Goal: Task Accomplishment & Management: Manage account settings

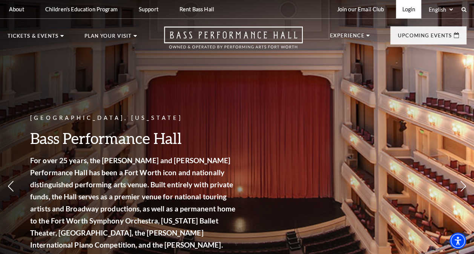
click at [408, 11] on link "Login" at bounding box center [408, 9] width 25 height 18
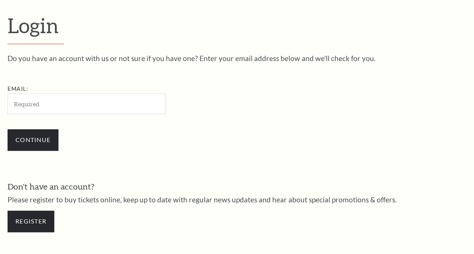
scroll to position [200, 0]
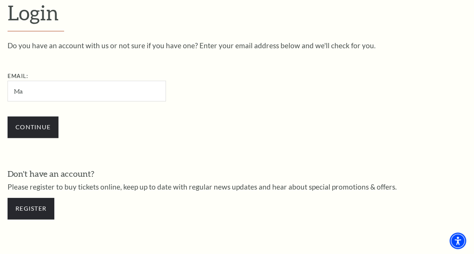
type input "[PERSON_NAME][EMAIL_ADDRESS][PERSON_NAME][DOMAIN_NAME]"
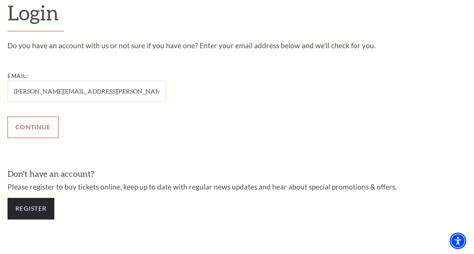
click at [40, 128] on input "Continue" at bounding box center [33, 127] width 51 height 21
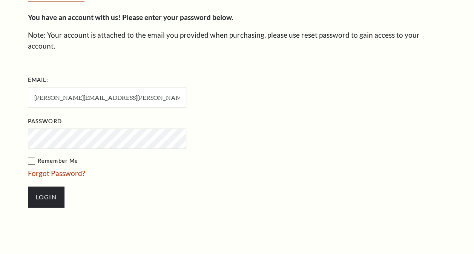
scroll to position [207, 0]
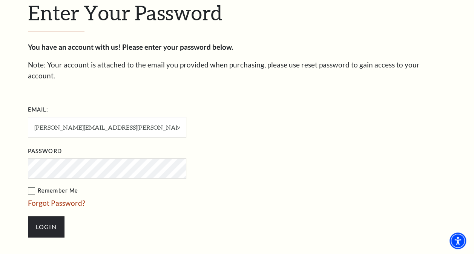
click at [28, 216] on input "Login" at bounding box center [46, 226] width 37 height 21
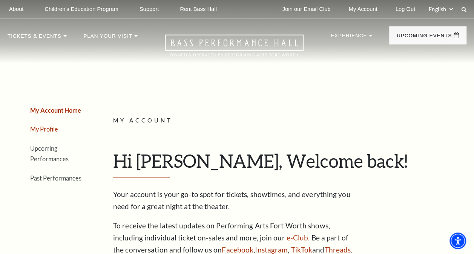
click at [44, 129] on link "My Profile" at bounding box center [44, 129] width 28 height 7
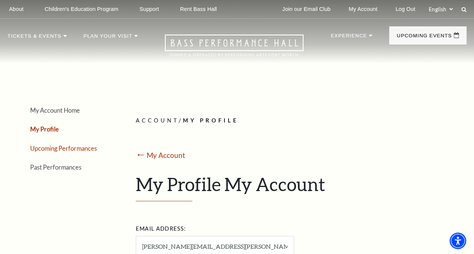
click at [47, 146] on link "Upcoming Performances" at bounding box center [63, 148] width 67 height 7
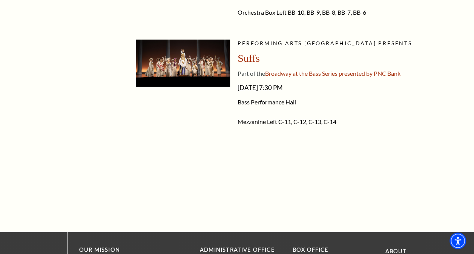
scroll to position [1441, 0]
